Goal: Transaction & Acquisition: Purchase product/service

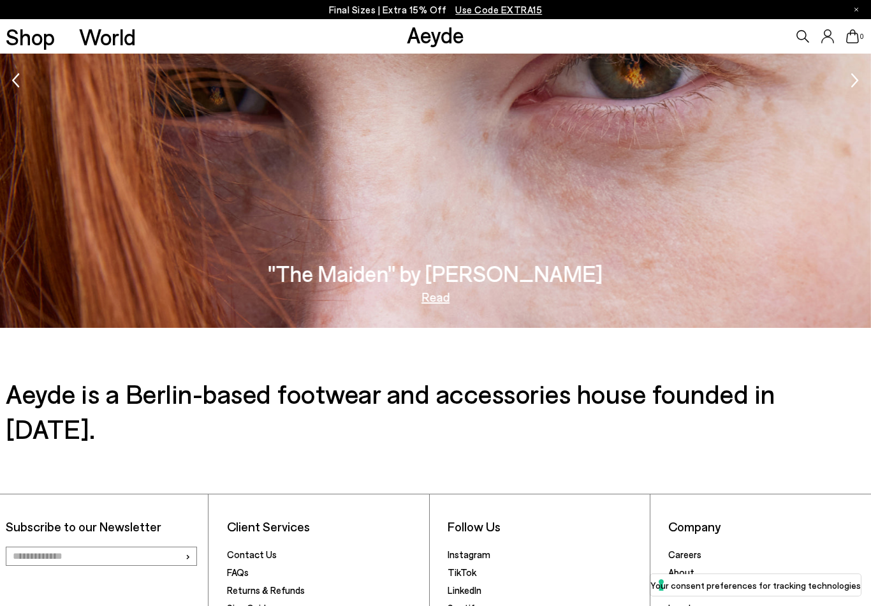
scroll to position [2233, 0]
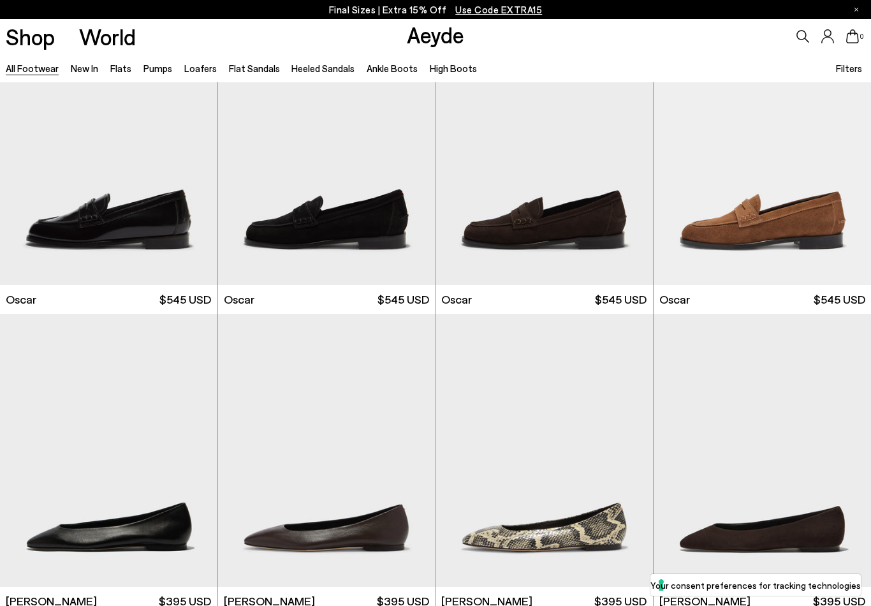
scroll to position [1584, 0]
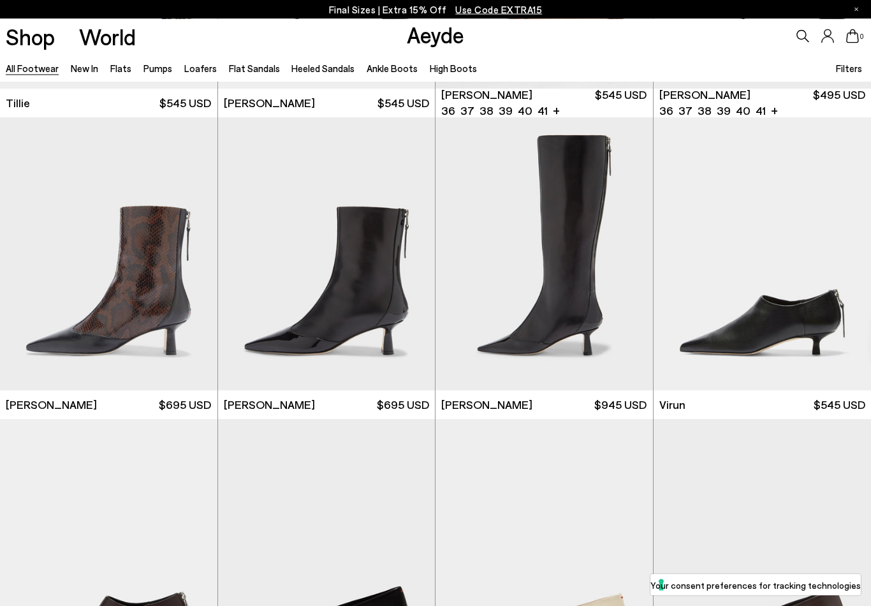
scroll to position [3586, 0]
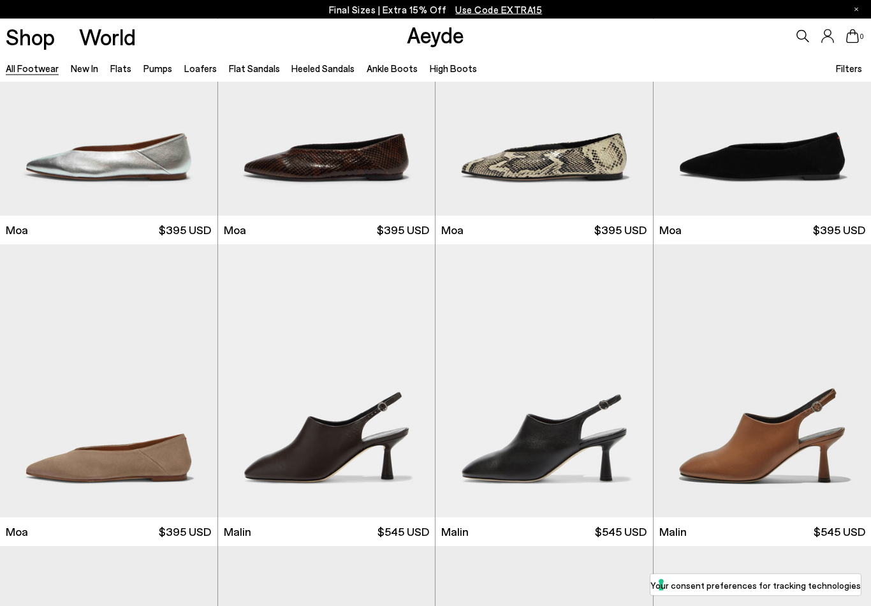
scroll to position [5269, 0]
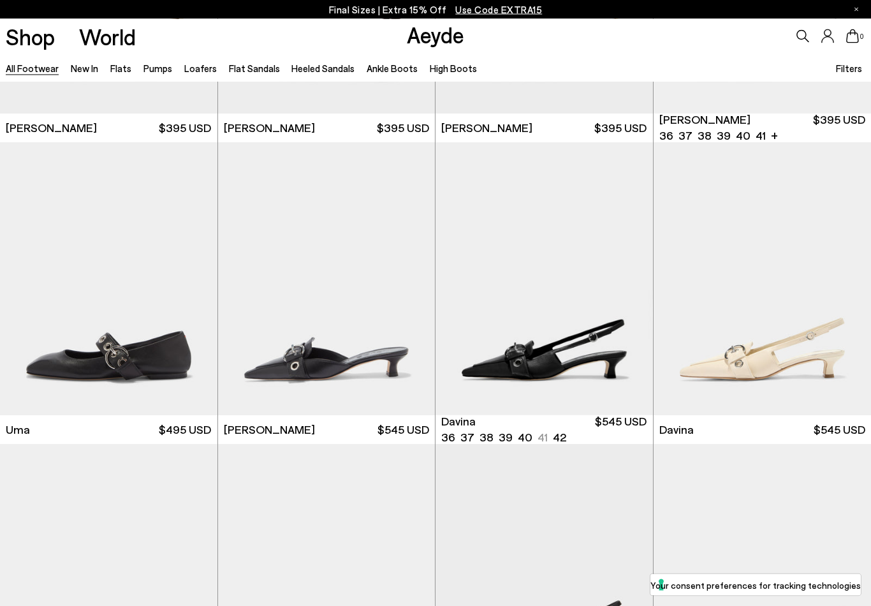
scroll to position [6579, 0]
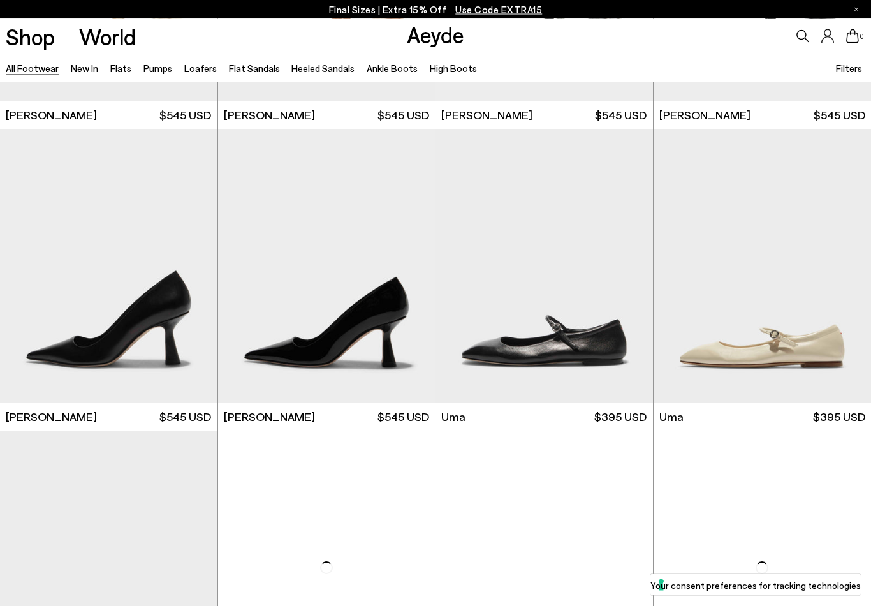
scroll to position [8703, 0]
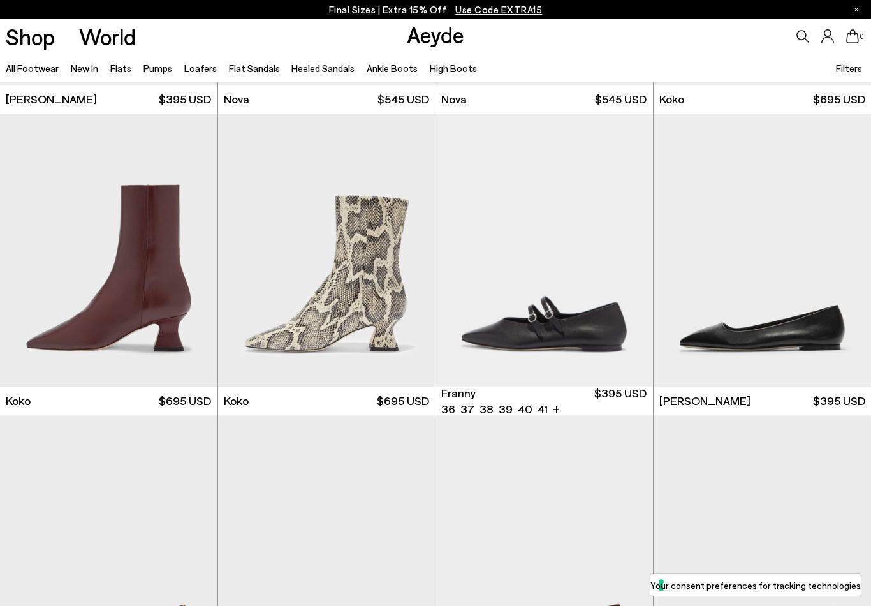
scroll to position [9945, 0]
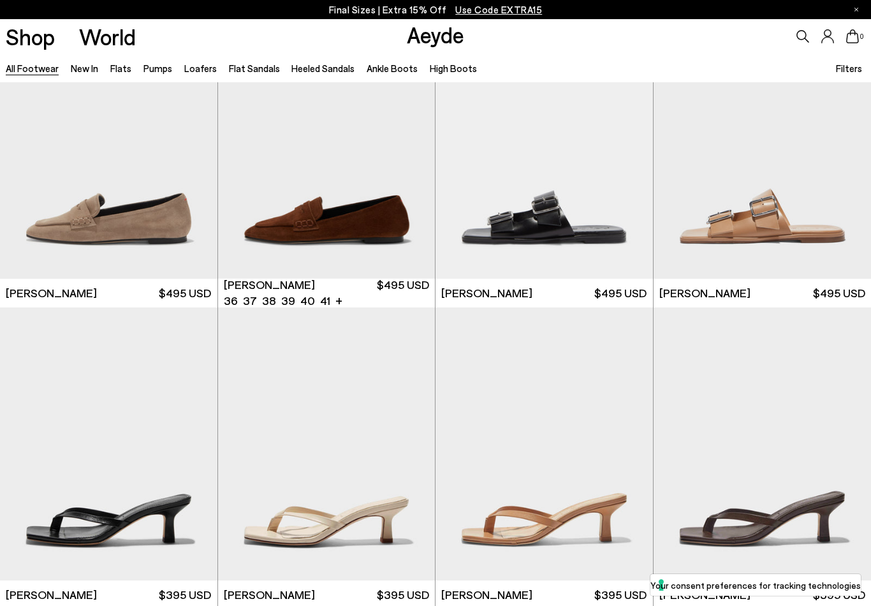
scroll to position [12468, 0]
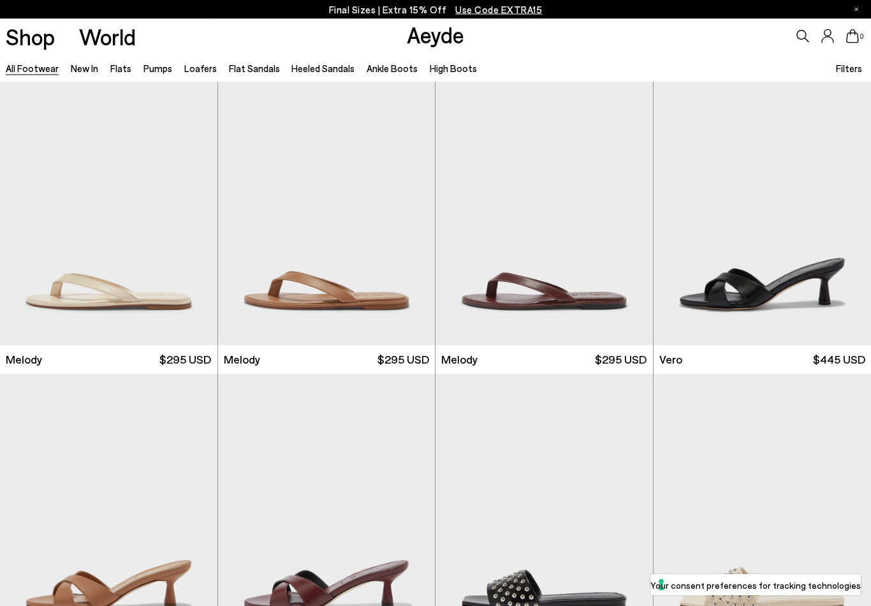
scroll to position [14192, 0]
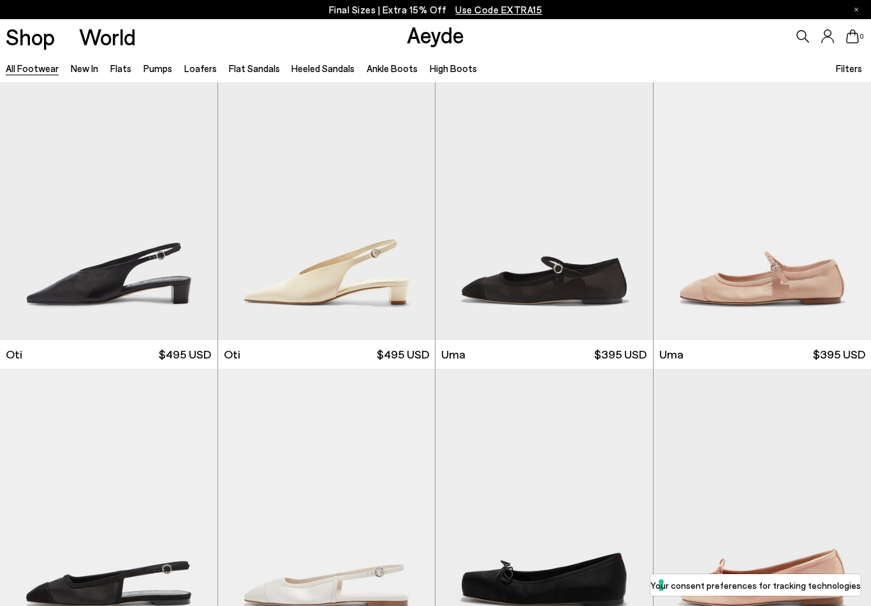
scroll to position [18129, 0]
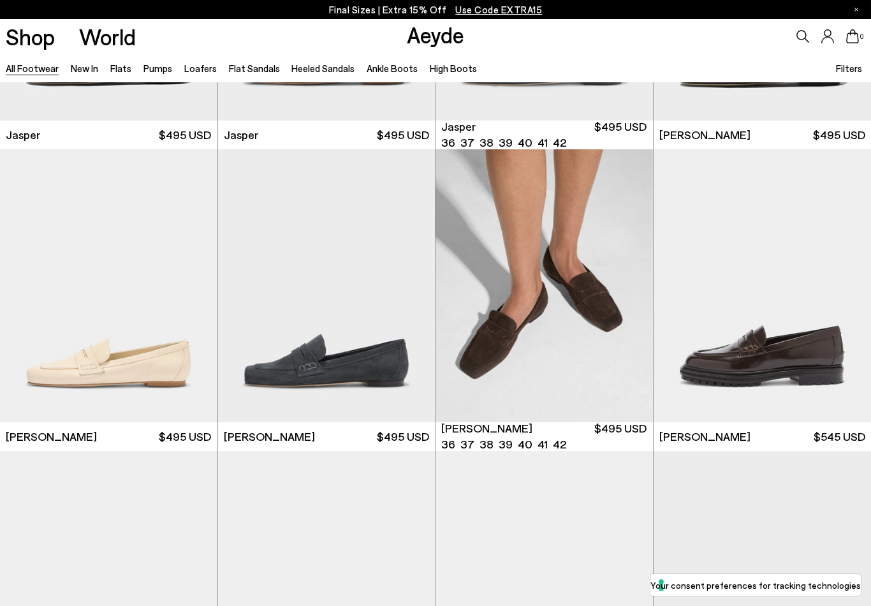
scroll to position [538, 0]
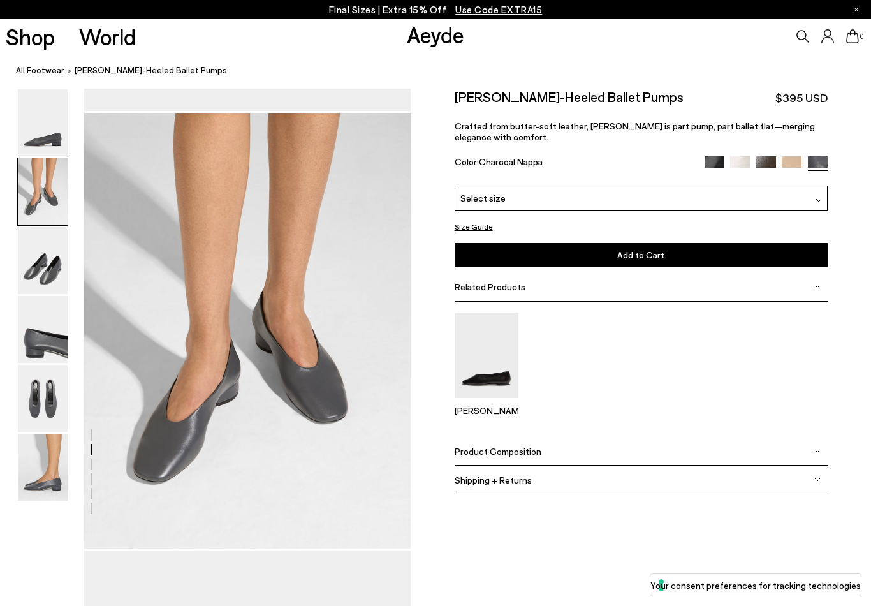
scroll to position [414, 0]
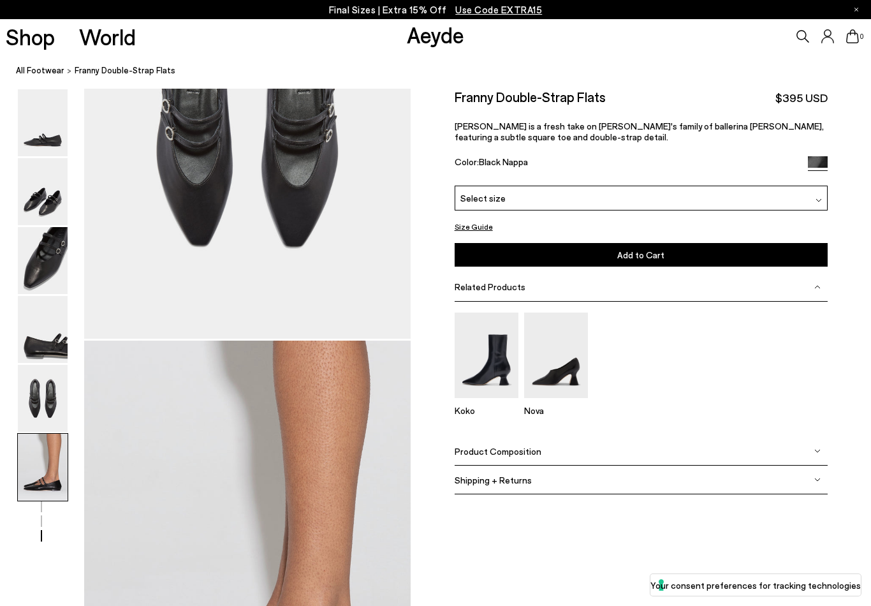
scroll to position [2276, 0]
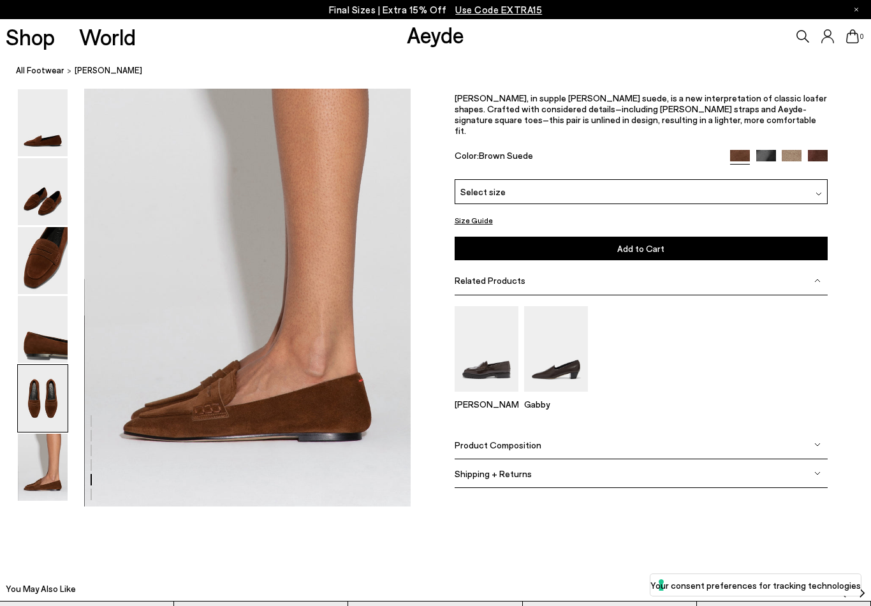
scroll to position [2276, 0]
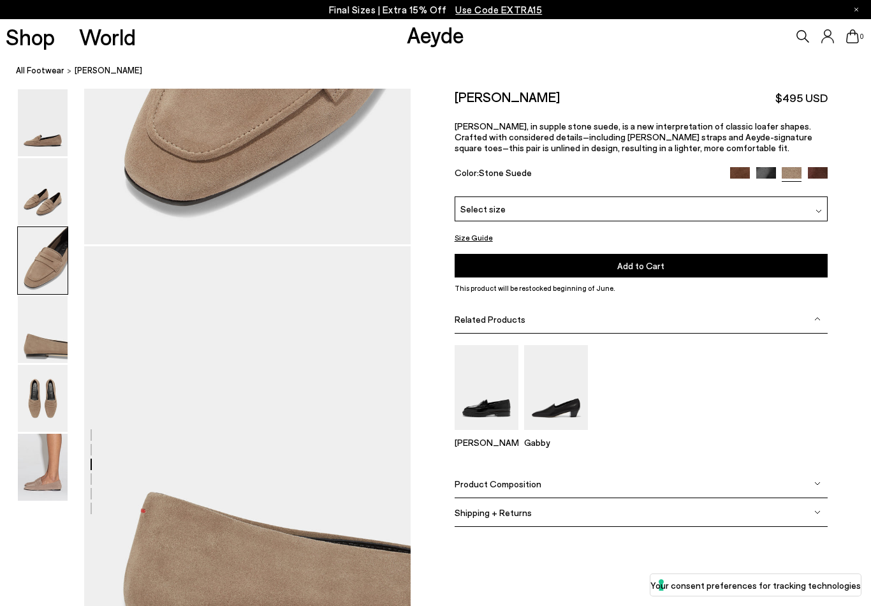
scroll to position [875, 0]
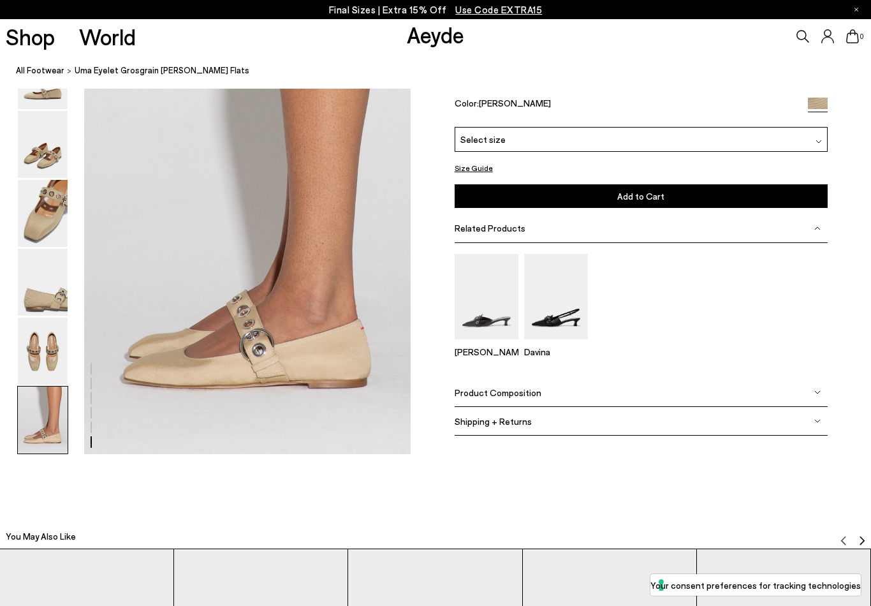
scroll to position [2278, 0]
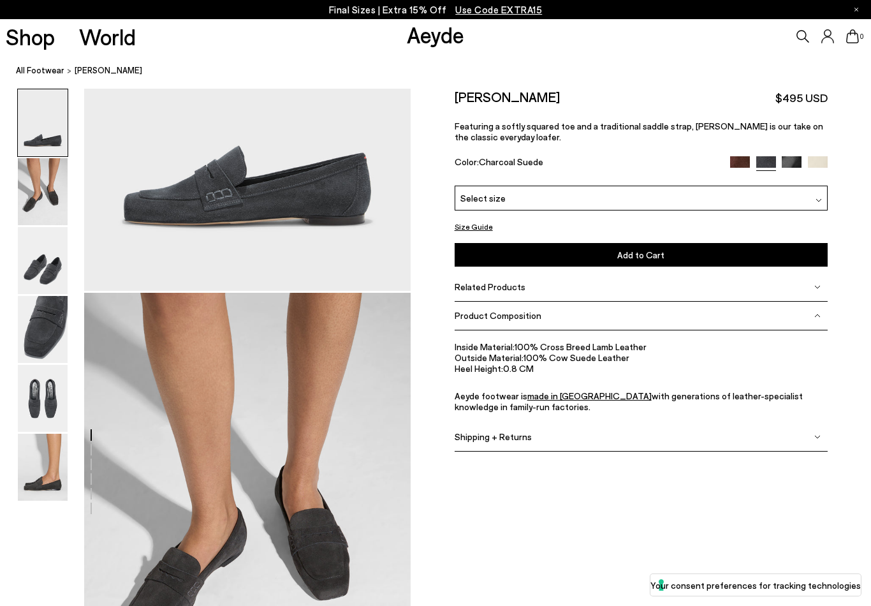
scroll to position [224, 0]
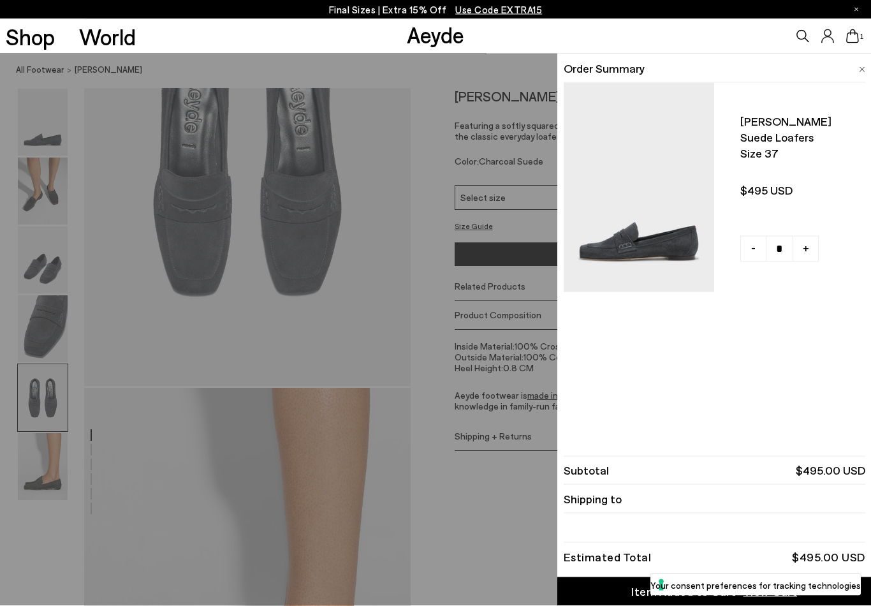
scroll to position [1889, 0]
